Goal: Information Seeking & Learning: Learn about a topic

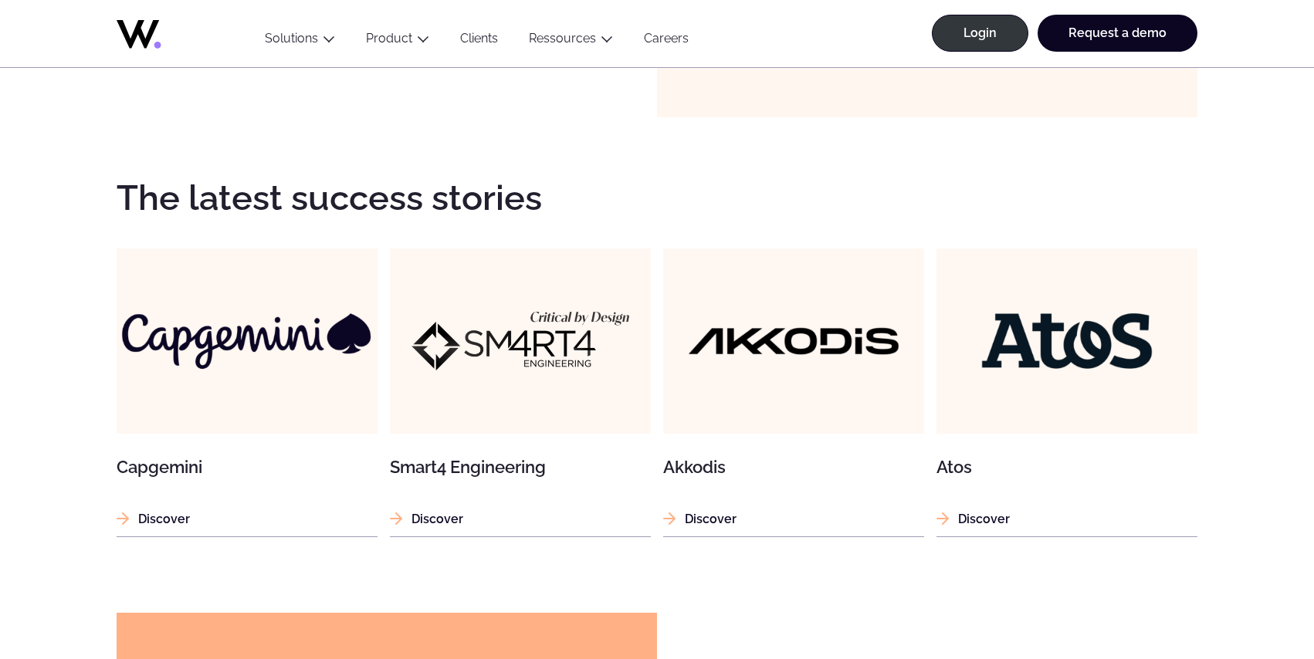
scroll to position [1867, 0]
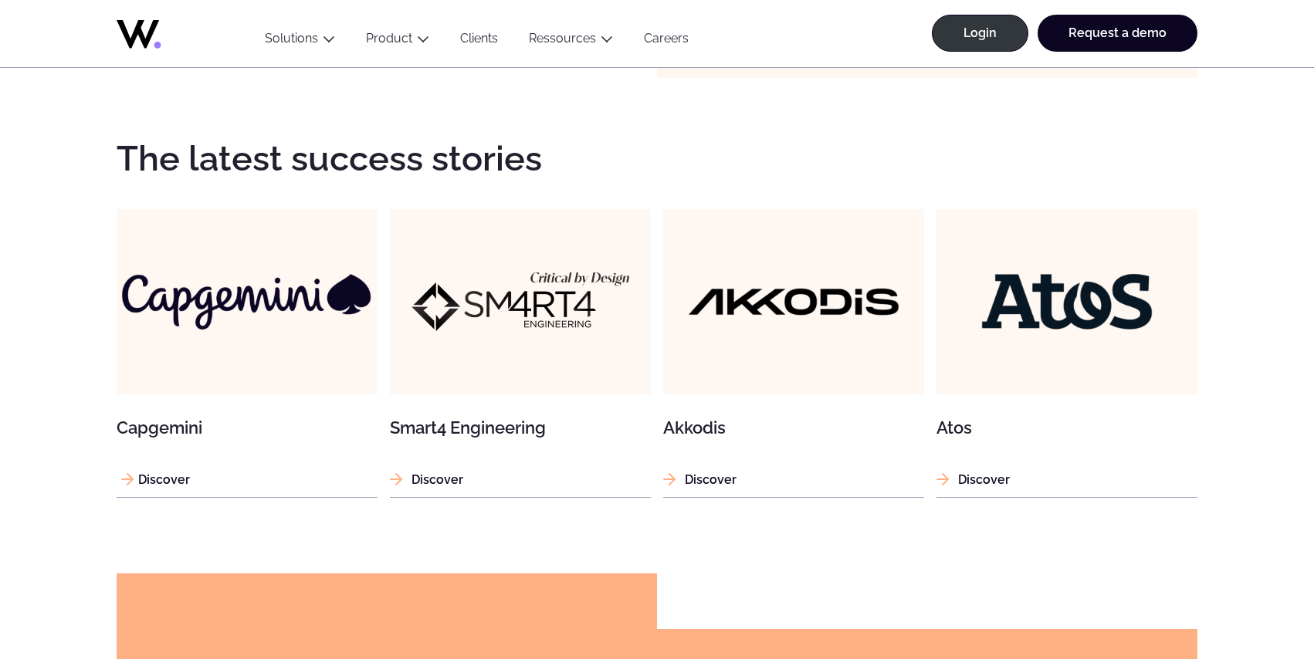
click at [338, 308] on img at bounding box center [247, 301] width 261 height 261
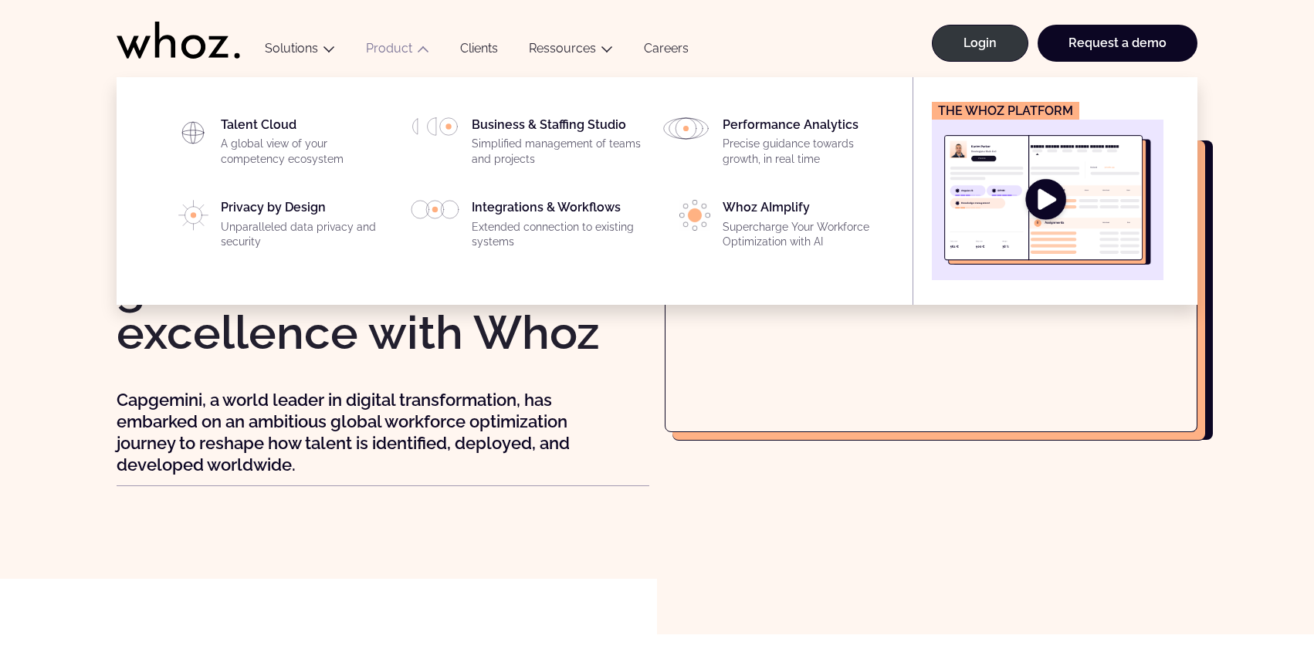
scroll to position [2, 0]
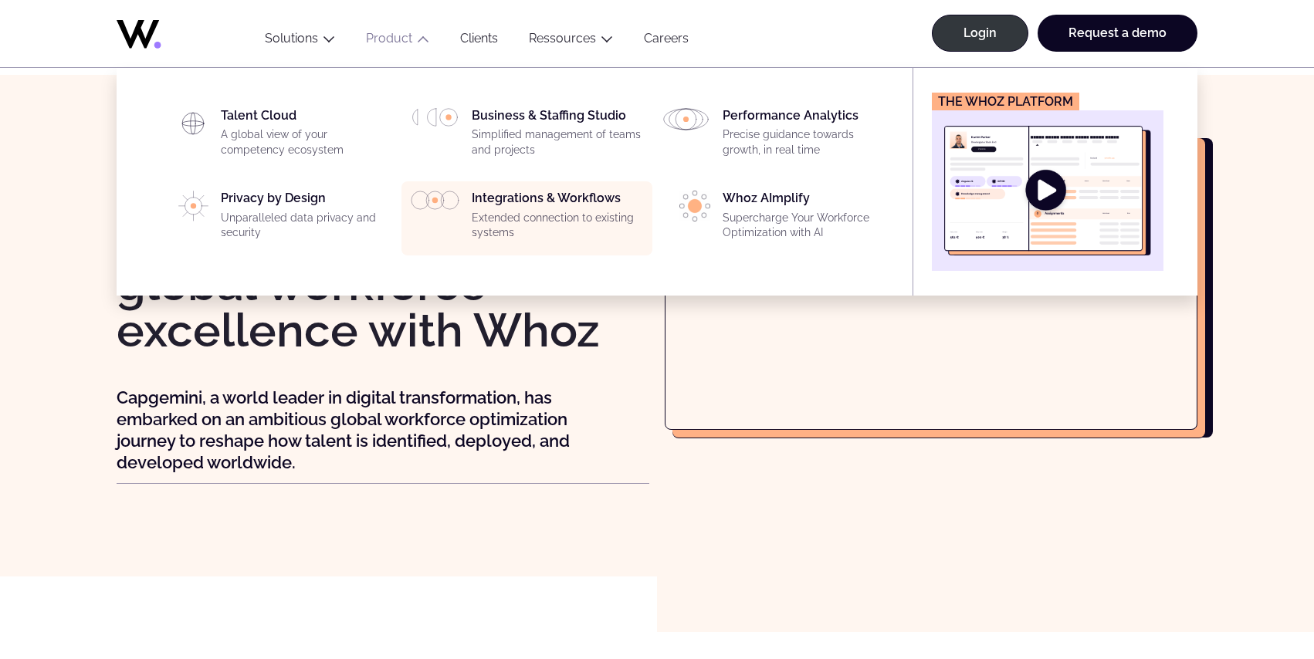
click at [510, 198] on div "Integrations & Workflows Extended connection to existing systems" at bounding box center [557, 219] width 171 height 56
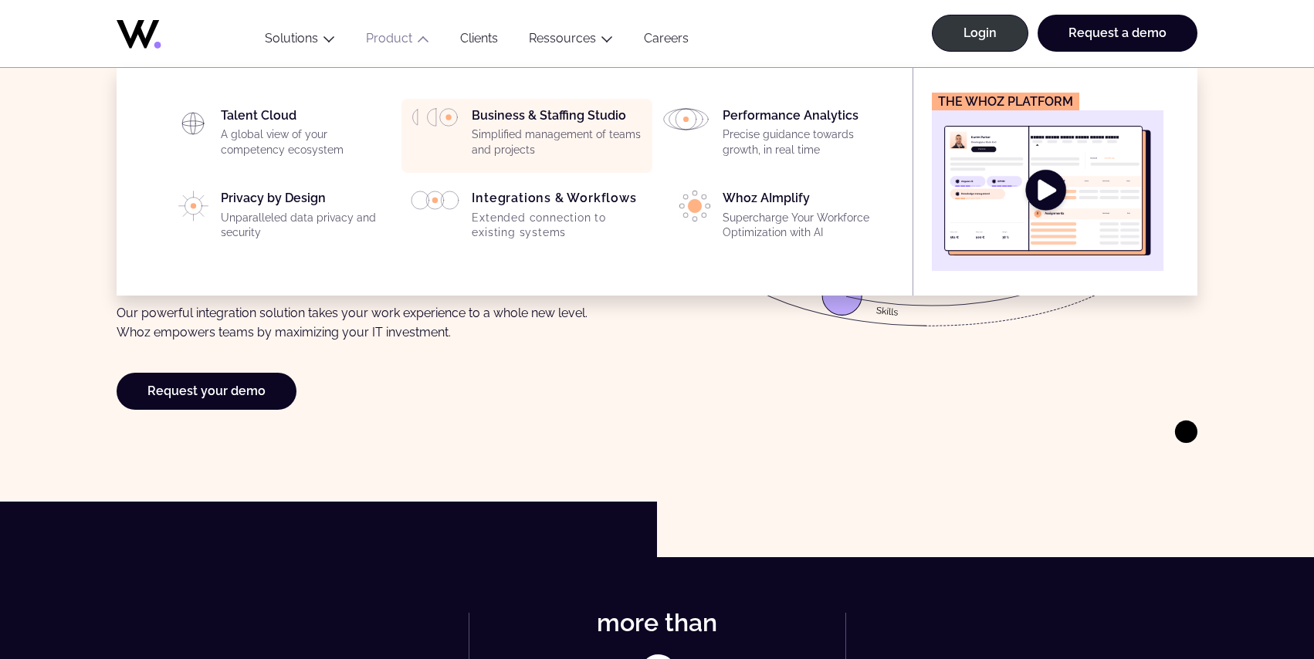
scroll to position [137, 0]
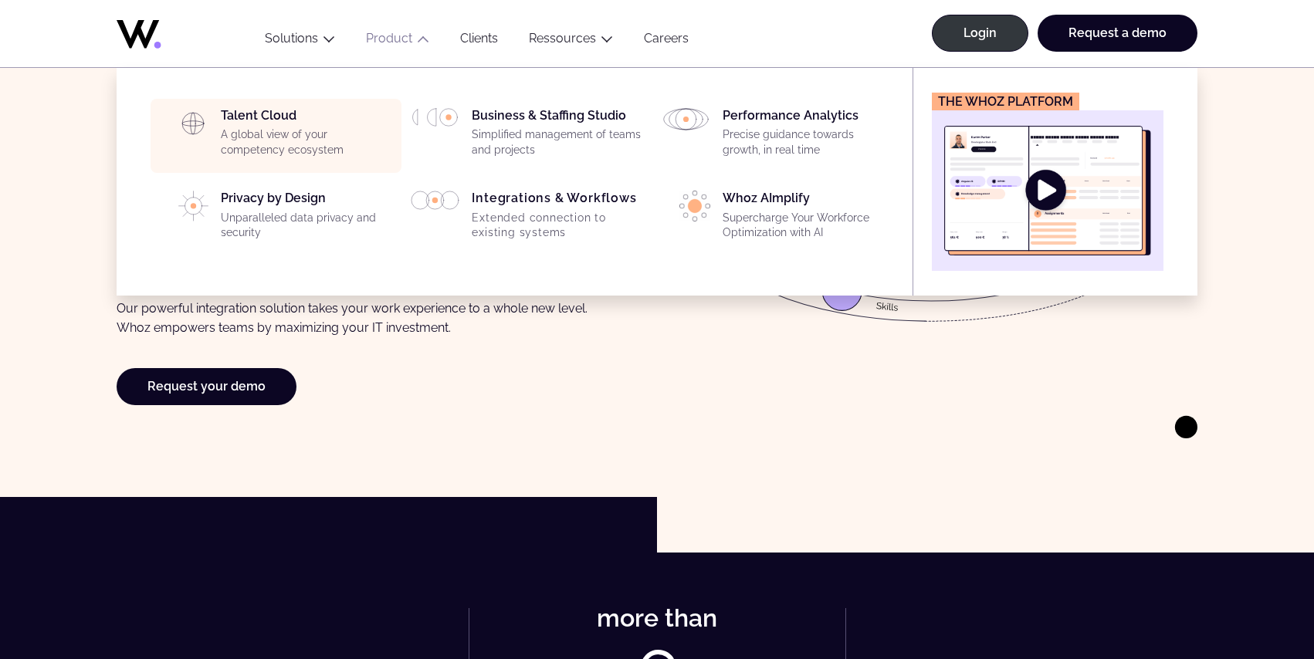
click at [330, 137] on p "A global view of your competency ecosystem" at bounding box center [306, 142] width 171 height 30
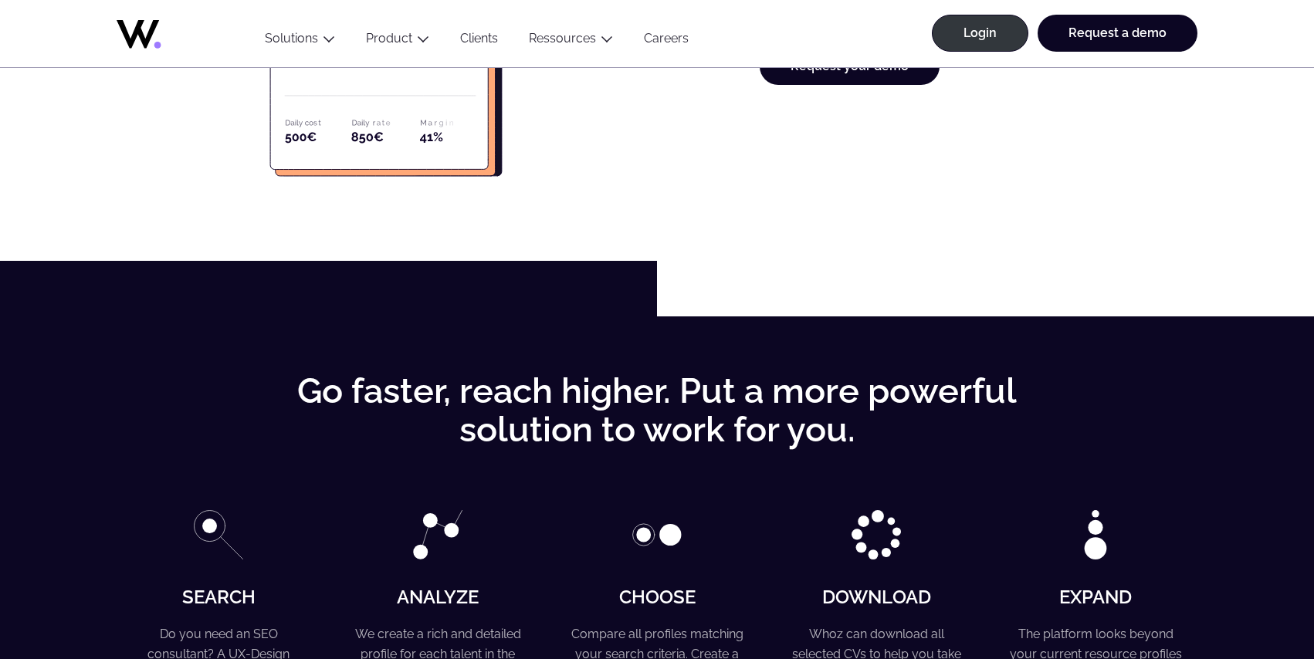
scroll to position [3028, 0]
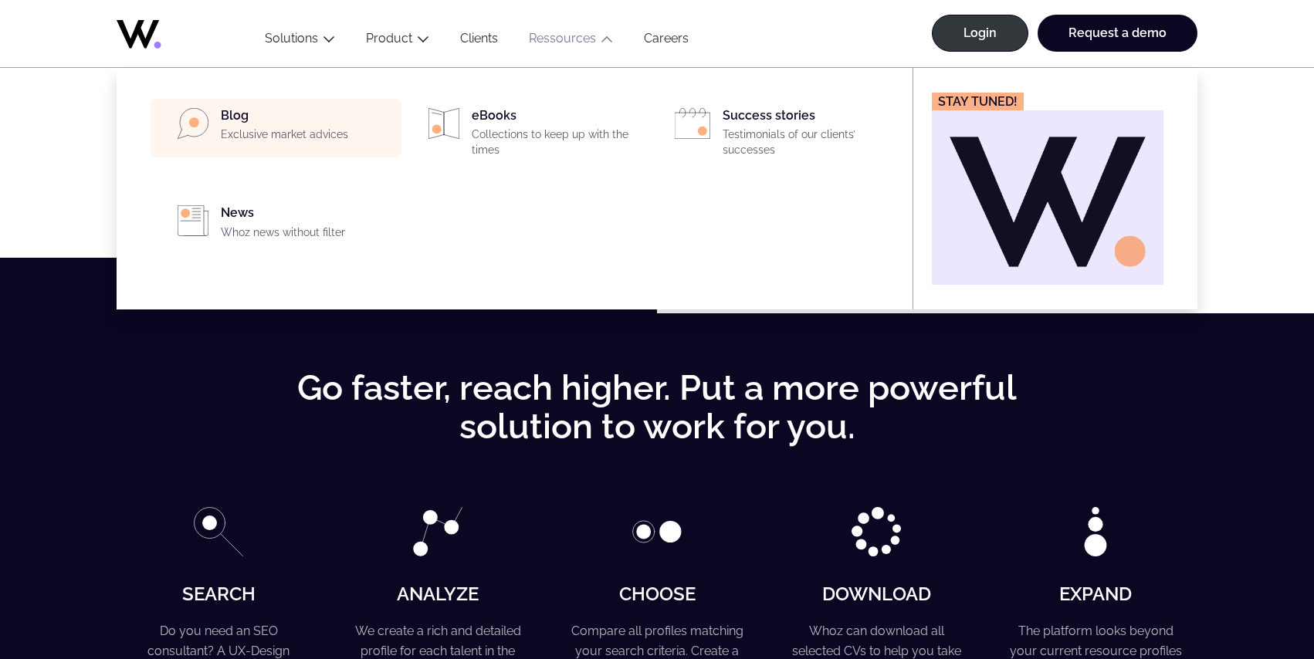
click at [284, 129] on p "Exclusive market advices" at bounding box center [306, 134] width 171 height 15
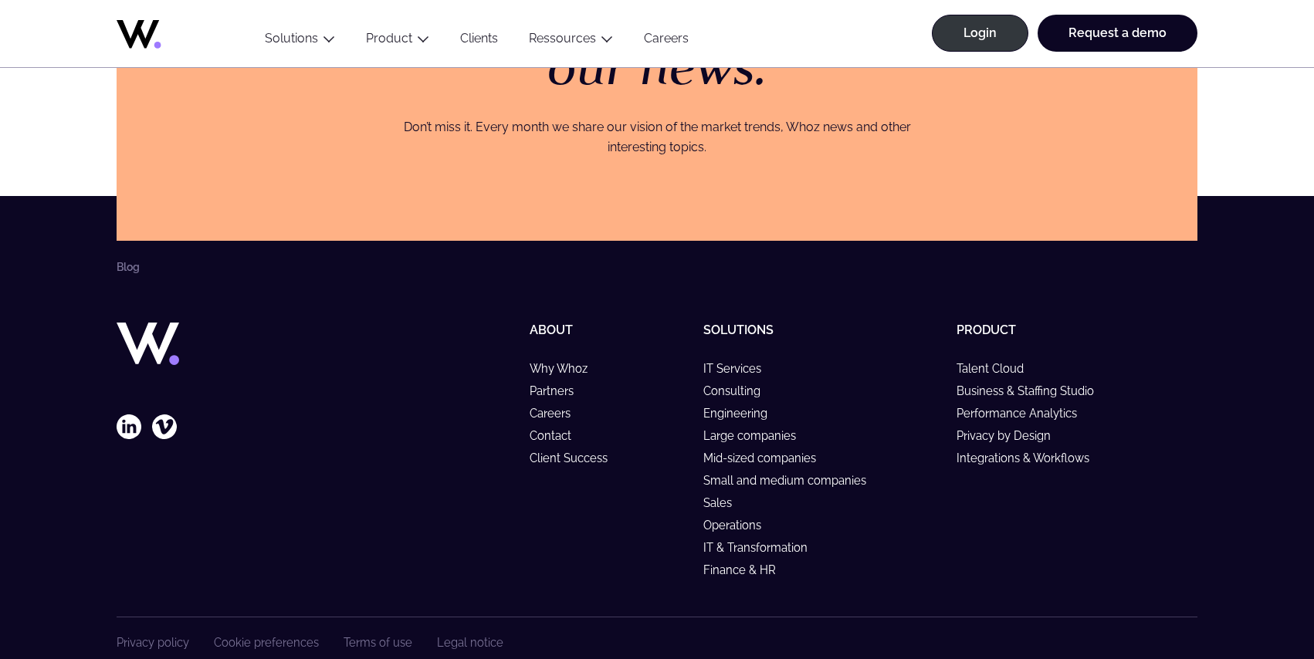
scroll to position [4390, 0]
